Goal: Task Accomplishment & Management: Use online tool/utility

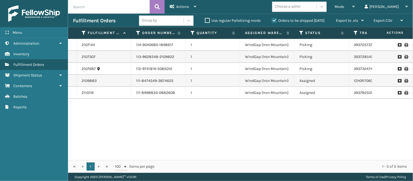
click at [191, 124] on div "2107144 114-9040680-1898617 1 WindGap ([GEOGRAPHIC_DATA]) Picking 393725737900 …" at bounding box center [240, 99] width 345 height 121
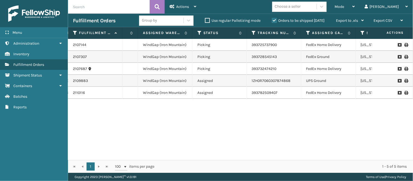
scroll to position [0, 92]
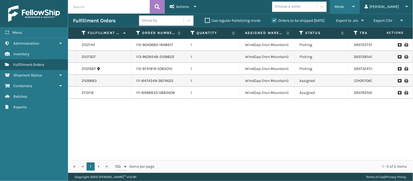
click at [355, 7] on div "Mode" at bounding box center [345, 7] width 20 height 14
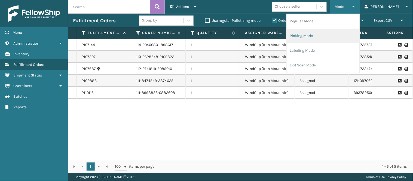
click at [335, 38] on li "Picking Mode" at bounding box center [323, 36] width 73 height 15
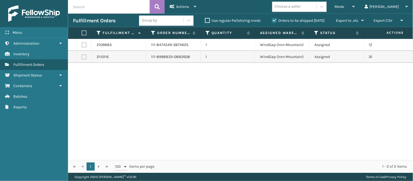
click at [267, 108] on div "2109883 111-8474549-3874625 1 WindGap (Iron Mountain) Assigned 1ZH0R70603078748…" at bounding box center [240, 99] width 345 height 121
click at [223, 70] on div "2109883 111-8474549-3874625 1 WindGap (Iron Mountain) Assigned 1ZH0R70603078748…" at bounding box center [240, 99] width 345 height 121
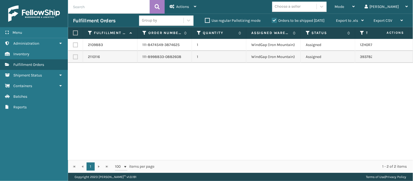
scroll to position [0, 0]
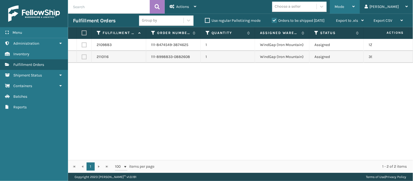
click at [355, 4] on div "Mode" at bounding box center [345, 7] width 20 height 14
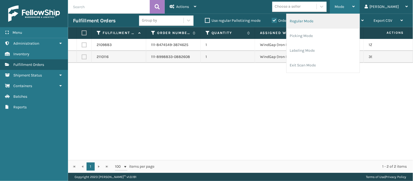
click at [349, 19] on li "Regular Mode" at bounding box center [323, 21] width 73 height 15
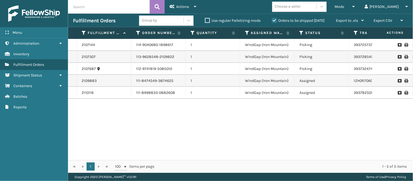
click at [246, 112] on div "2107144 114-9040680-1898617 1 WindGap ([GEOGRAPHIC_DATA]) Picking 393725737900 …" at bounding box center [240, 99] width 345 height 121
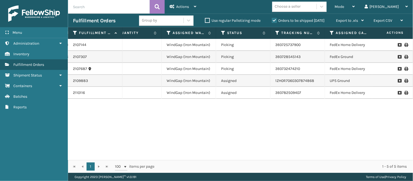
scroll to position [0, 85]
